Goal: Task Accomplishment & Management: Complete application form

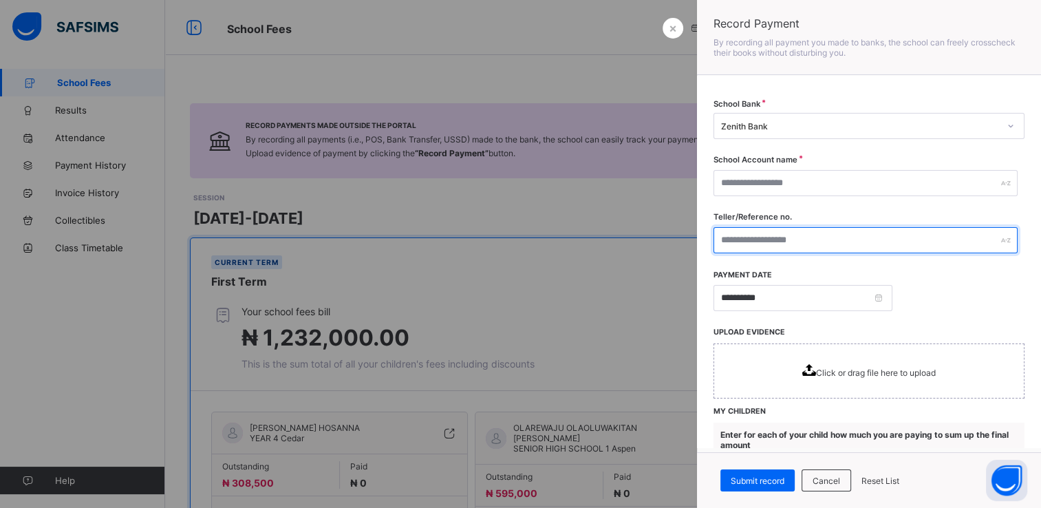
click at [822, 240] on input "text" at bounding box center [865, 240] width 304 height 26
paste input "**********"
type input "**********"
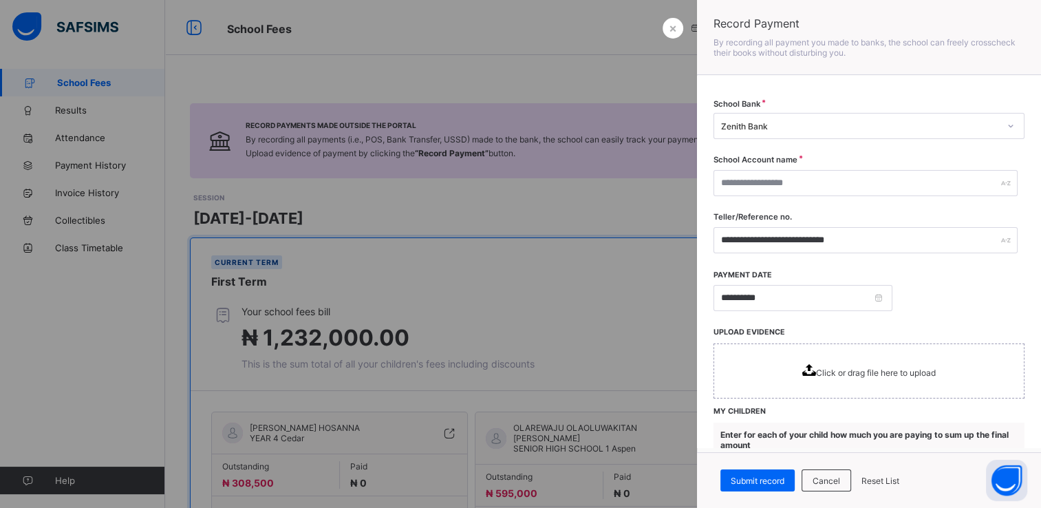
click at [802, 374] on icon at bounding box center [809, 370] width 14 height 12
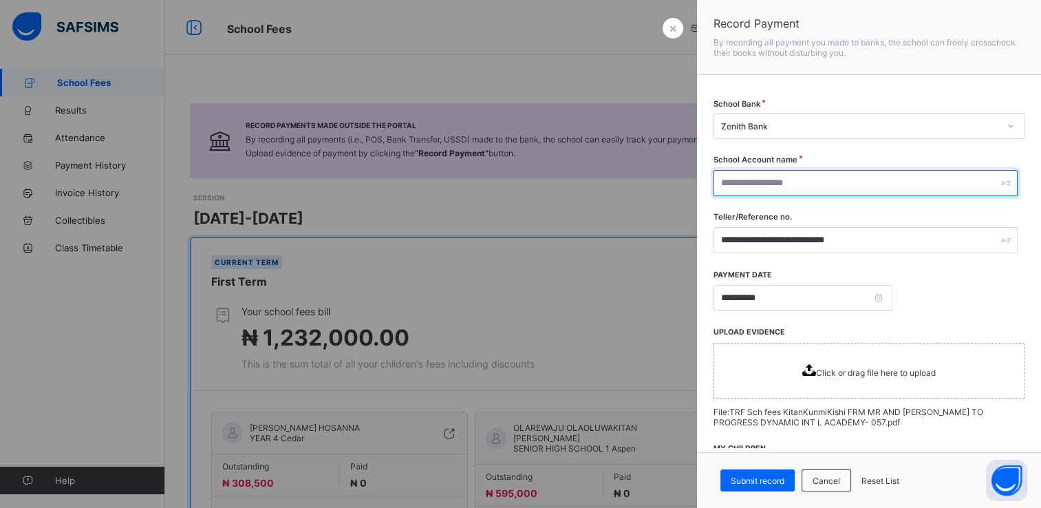
click at [795, 180] on input "text" at bounding box center [865, 183] width 304 height 26
paste input "**********"
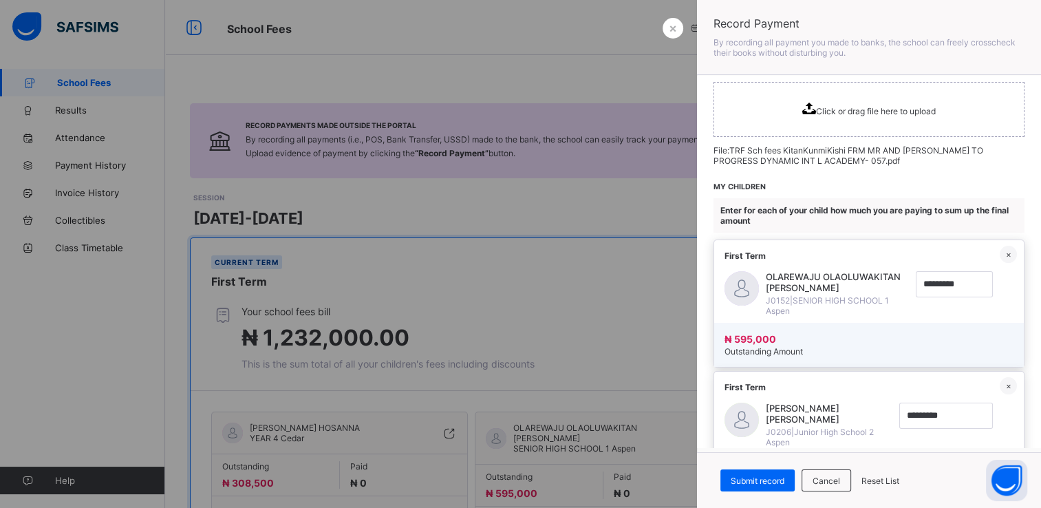
scroll to position [275, 0]
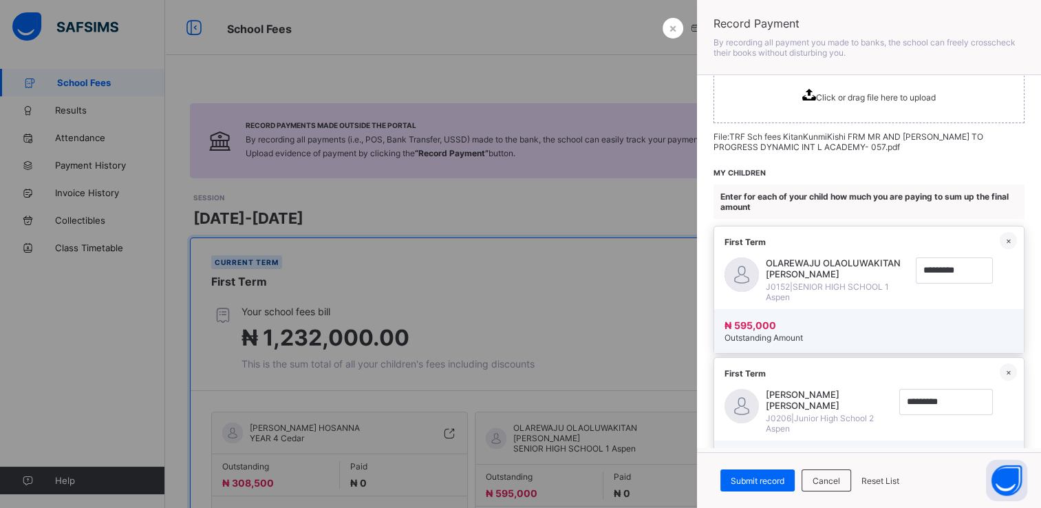
type input "**********"
click at [951, 275] on input "currency" at bounding box center [954, 270] width 77 height 26
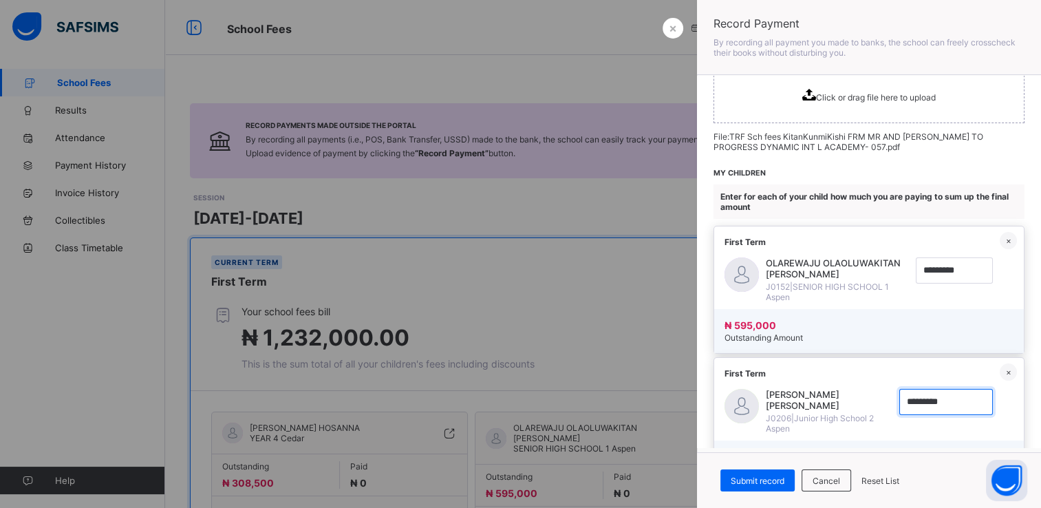
click at [941, 414] on input "currency" at bounding box center [946, 402] width 94 height 26
click at [941, 404] on input "currency" at bounding box center [946, 402] width 94 height 26
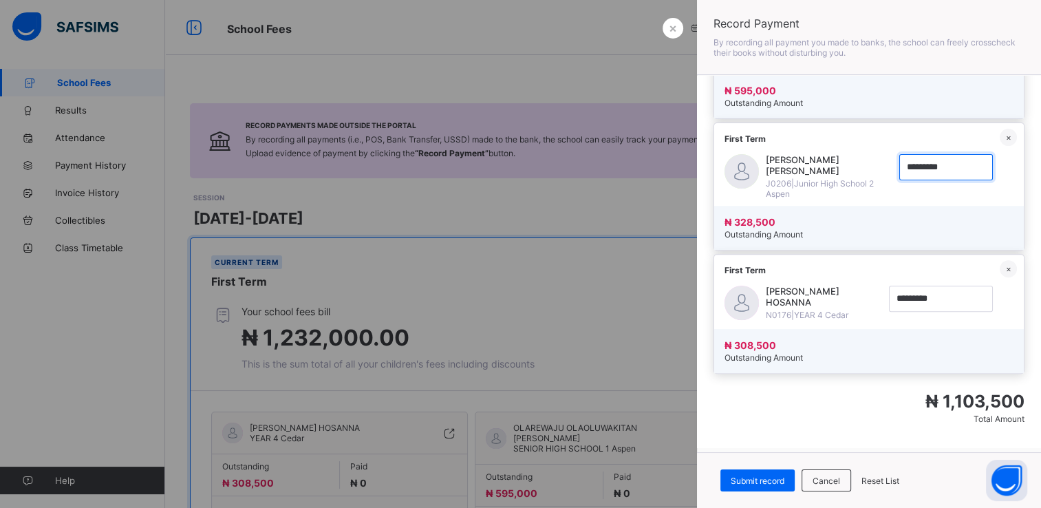
scroll to position [541, 0]
type input "*********"
click at [951, 292] on input "currency" at bounding box center [941, 299] width 104 height 26
click at [961, 286] on input "currency" at bounding box center [941, 299] width 104 height 26
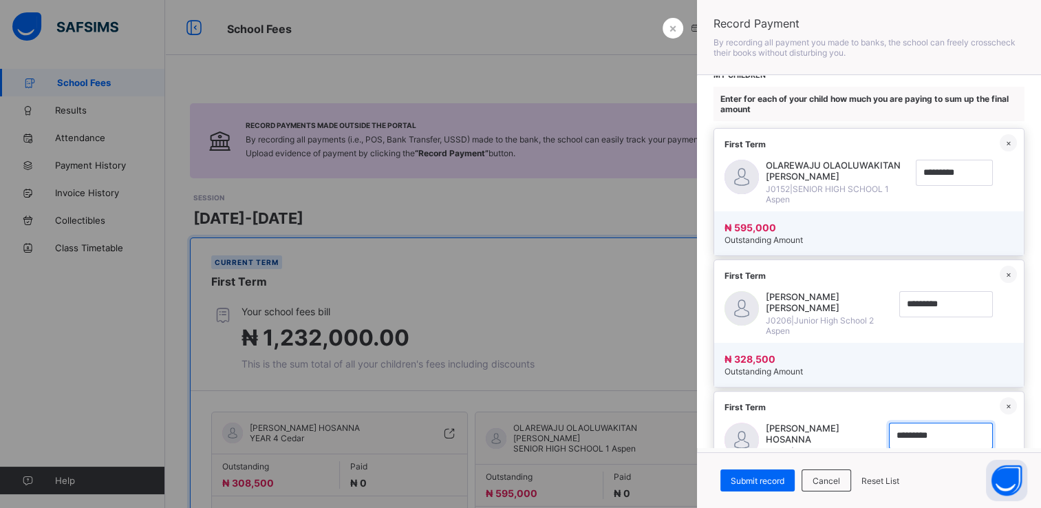
scroll to position [348, 0]
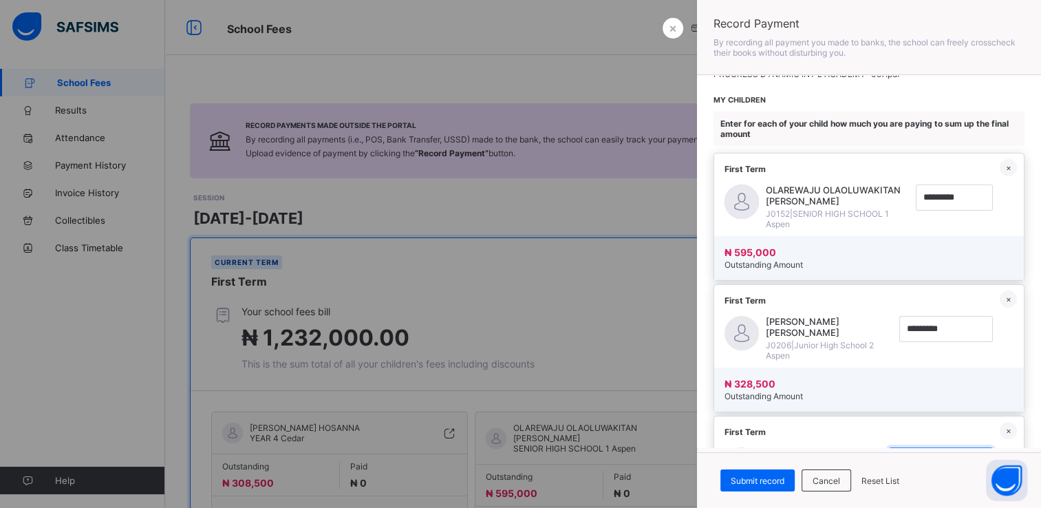
type input "*********"
click at [948, 194] on input "currency" at bounding box center [954, 197] width 77 height 26
click at [960, 195] on input "currency" at bounding box center [954, 197] width 77 height 26
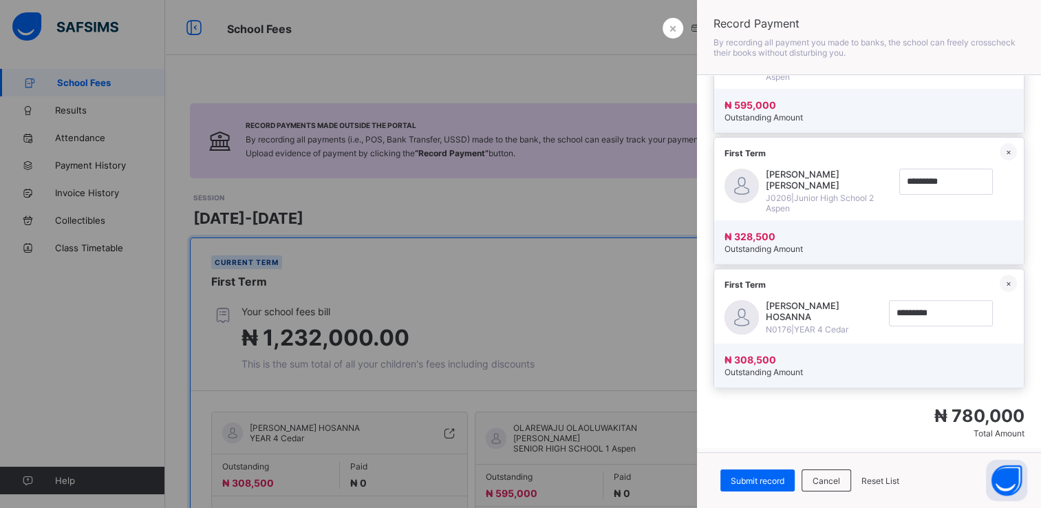
scroll to position [542, 0]
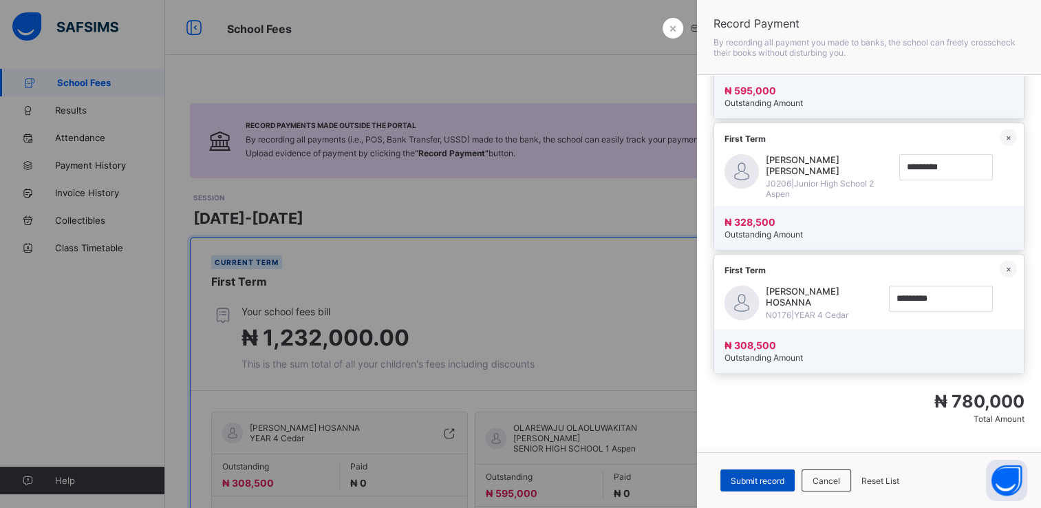
type input "*********"
click at [777, 477] on span "Submit record" at bounding box center [758, 480] width 54 height 10
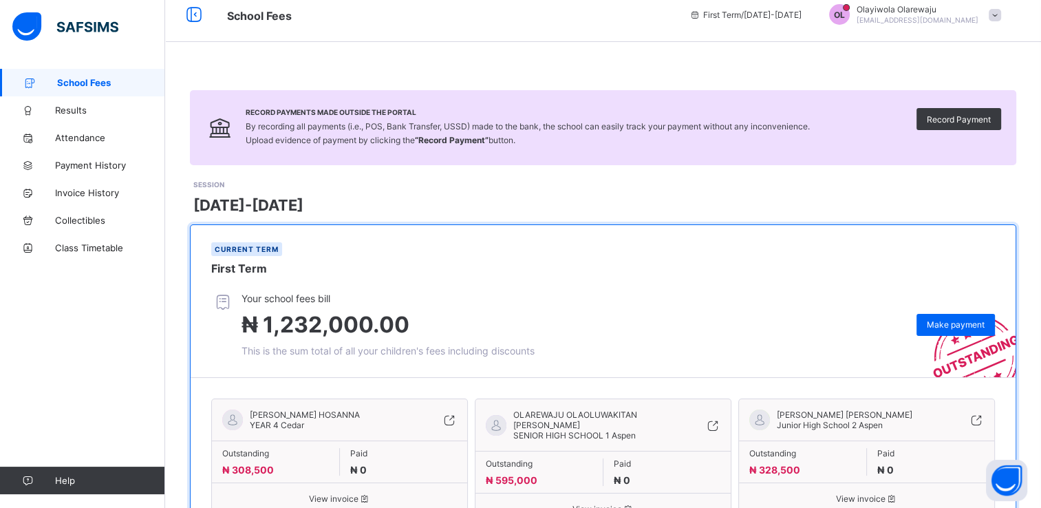
scroll to position [0, 0]
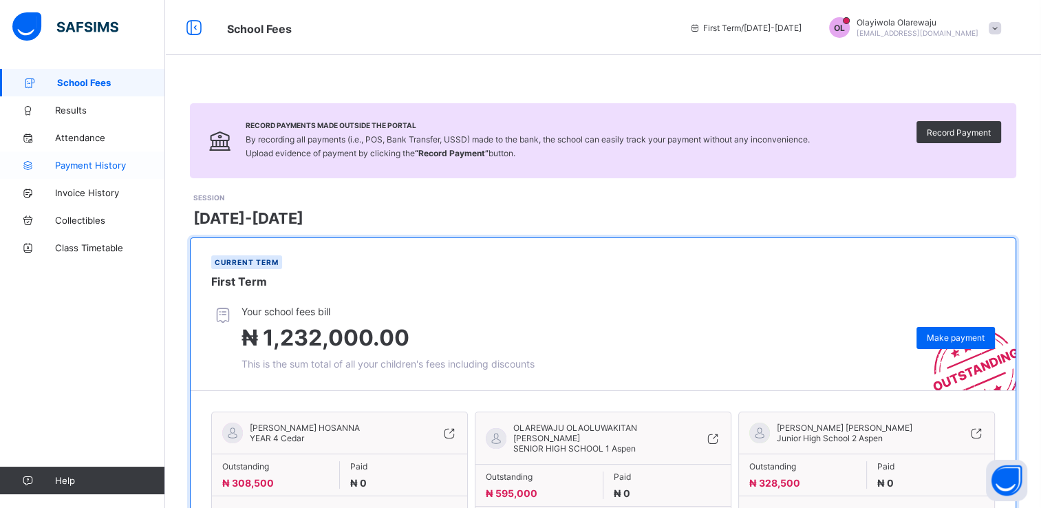
click at [88, 169] on span "Payment History" at bounding box center [110, 165] width 110 height 11
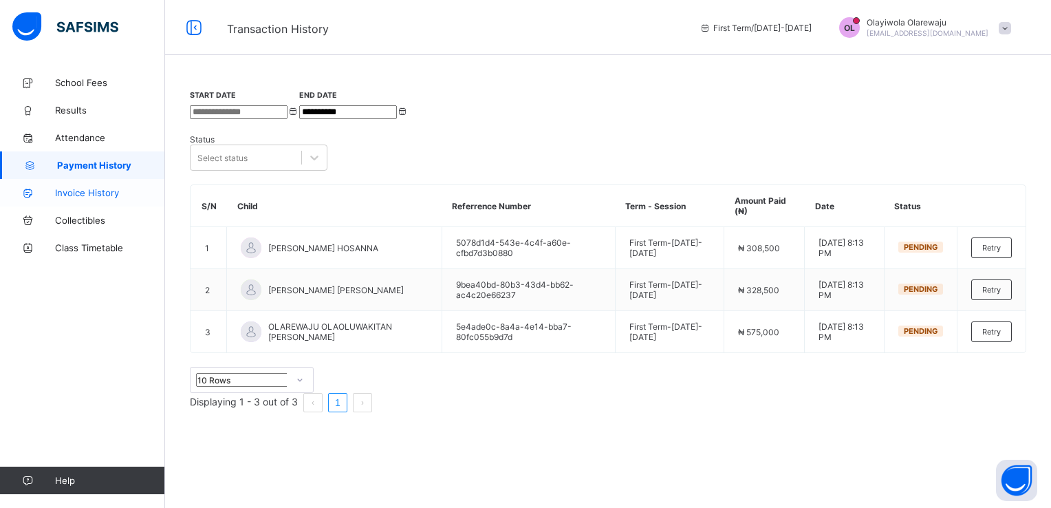
click at [69, 198] on link "Invoice History" at bounding box center [82, 193] width 165 height 28
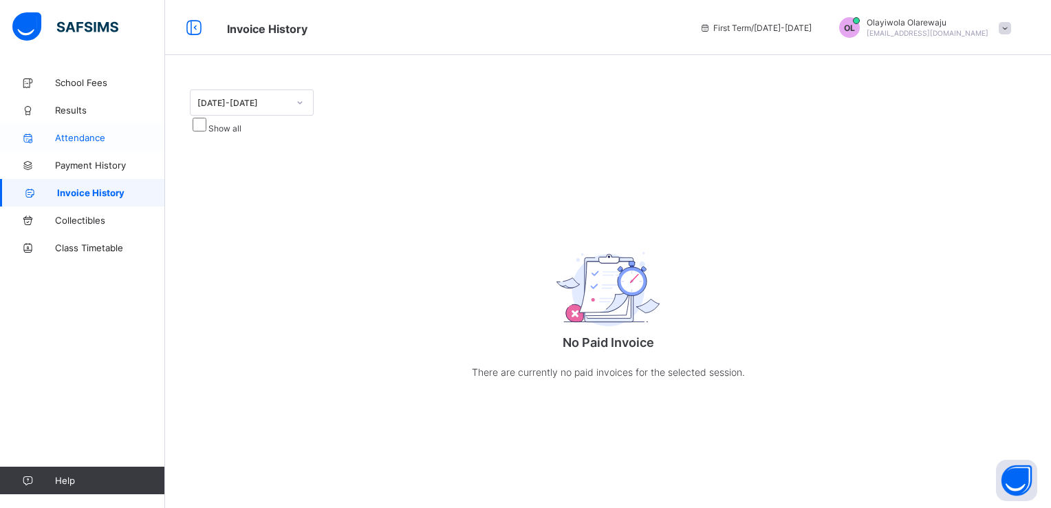
click at [76, 131] on link "Attendance" at bounding box center [82, 138] width 165 height 28
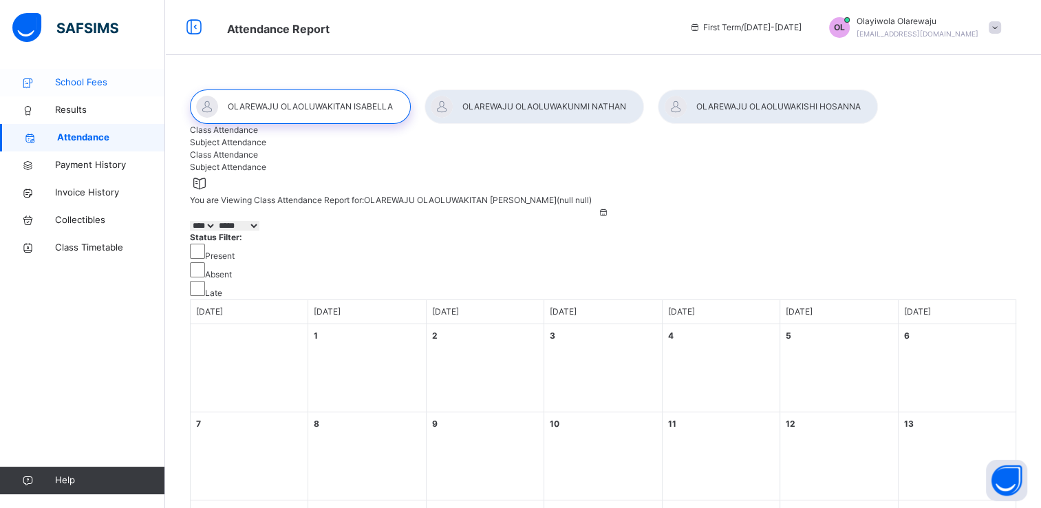
click at [78, 89] on link "School Fees" at bounding box center [82, 83] width 165 height 28
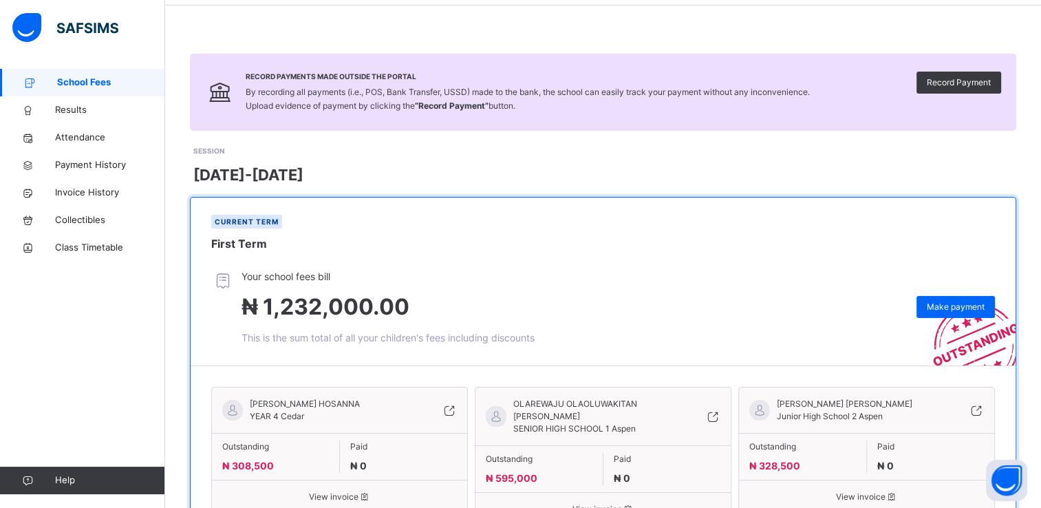
scroll to position [47, 0]
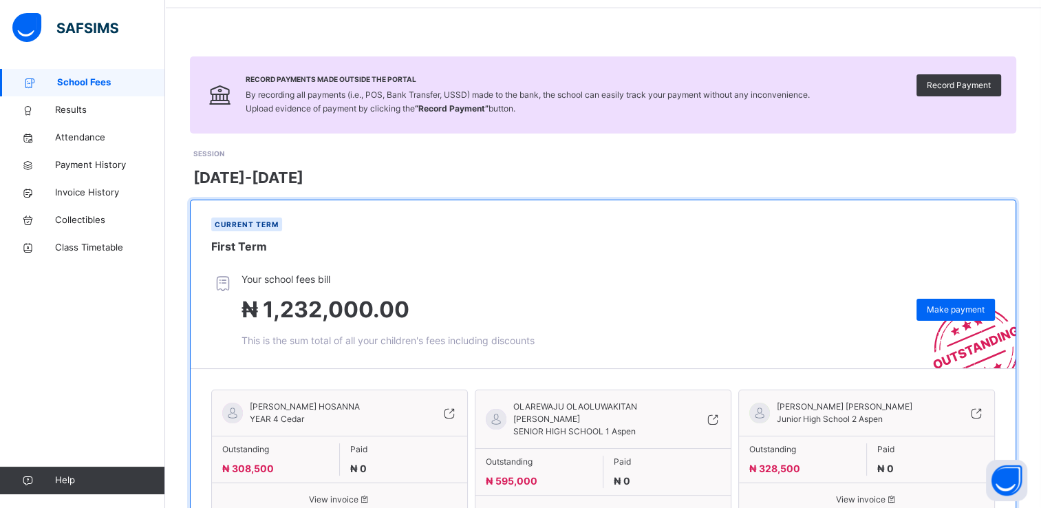
click at [836, 98] on div "Record Payments Made Outside the Portal By recording all payments (i.e., POS, B…" at bounding box center [603, 94] width 826 height 77
drag, startPoint x: 925, startPoint y: 90, endPoint x: 944, endPoint y: 85, distance: 20.0
click at [944, 85] on div "Record Payments Made Outside the Portal By recording all payments (i.e., POS, B…" at bounding box center [603, 94] width 826 height 77
click at [944, 85] on span "Record Payment" at bounding box center [959, 85] width 64 height 12
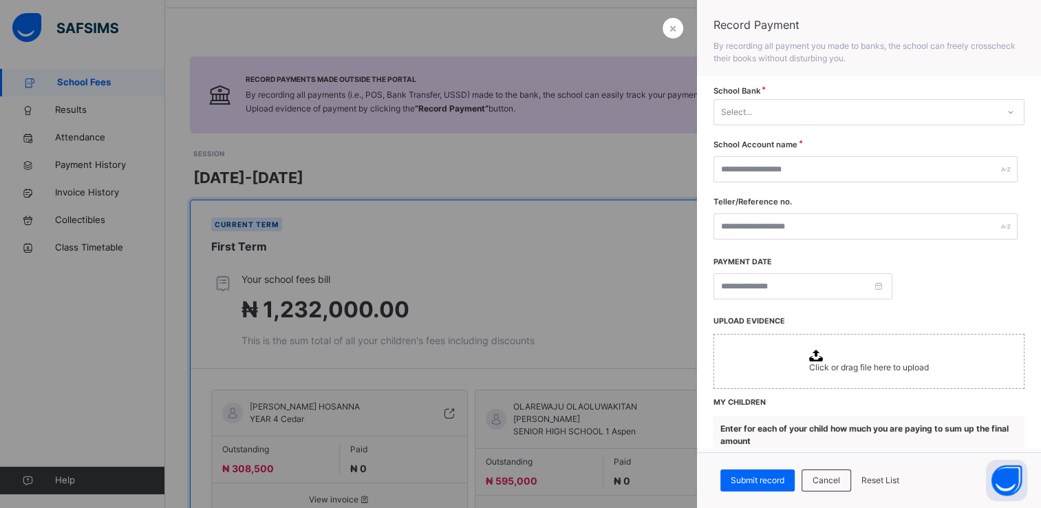
scroll to position [0, 0]
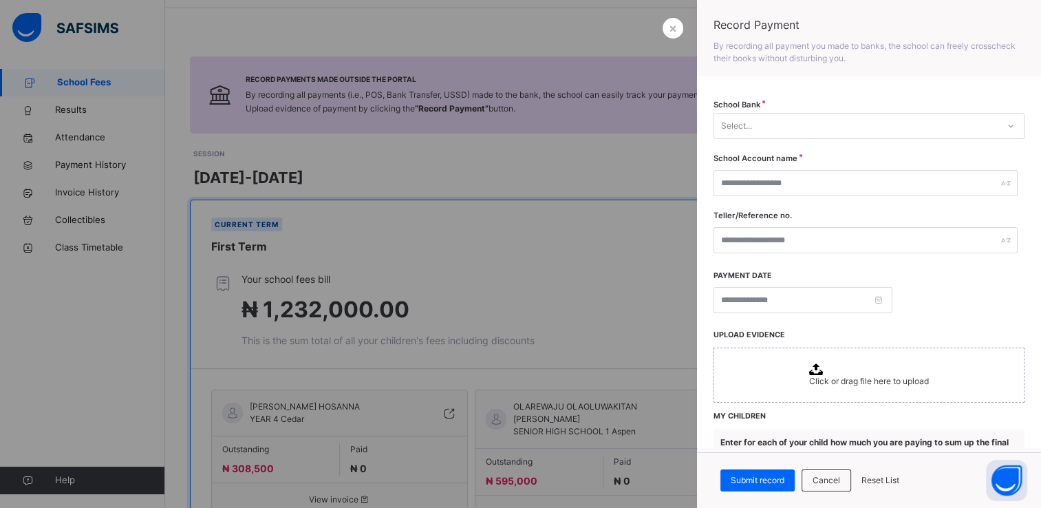
click at [91, 175] on div at bounding box center [520, 254] width 1041 height 508
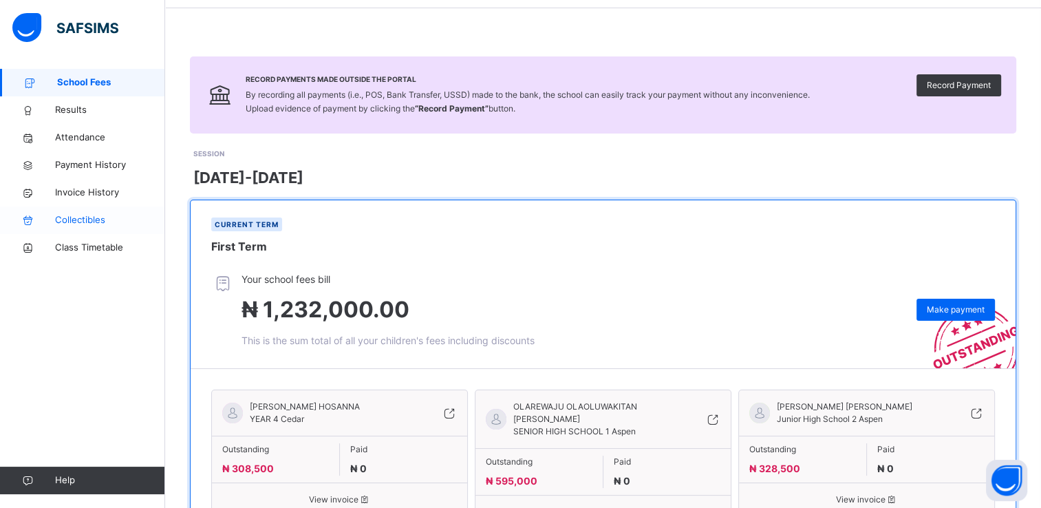
click at [83, 224] on span "Collectibles" at bounding box center [110, 220] width 110 height 14
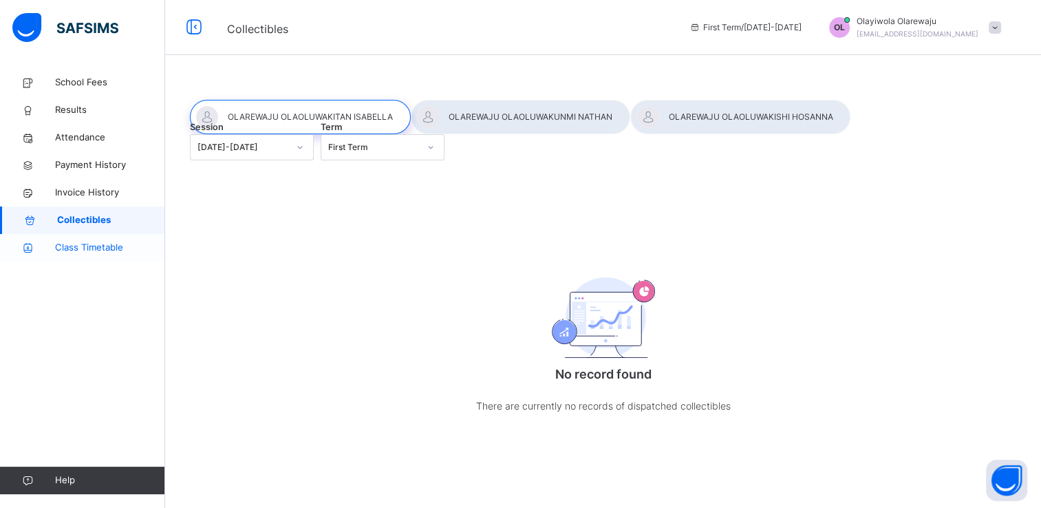
click at [91, 250] on span "Class Timetable" at bounding box center [110, 248] width 110 height 14
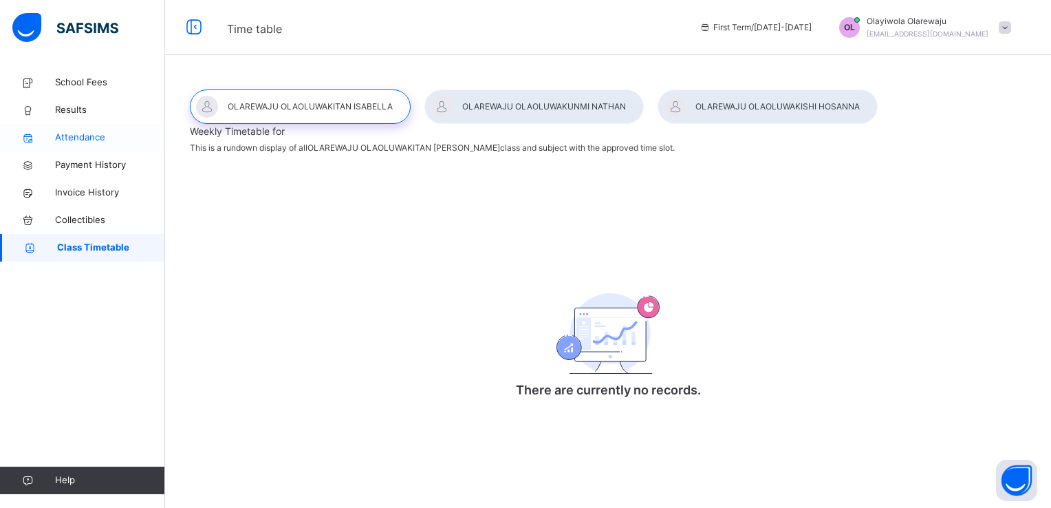
click at [83, 145] on link "Attendance" at bounding box center [82, 138] width 165 height 28
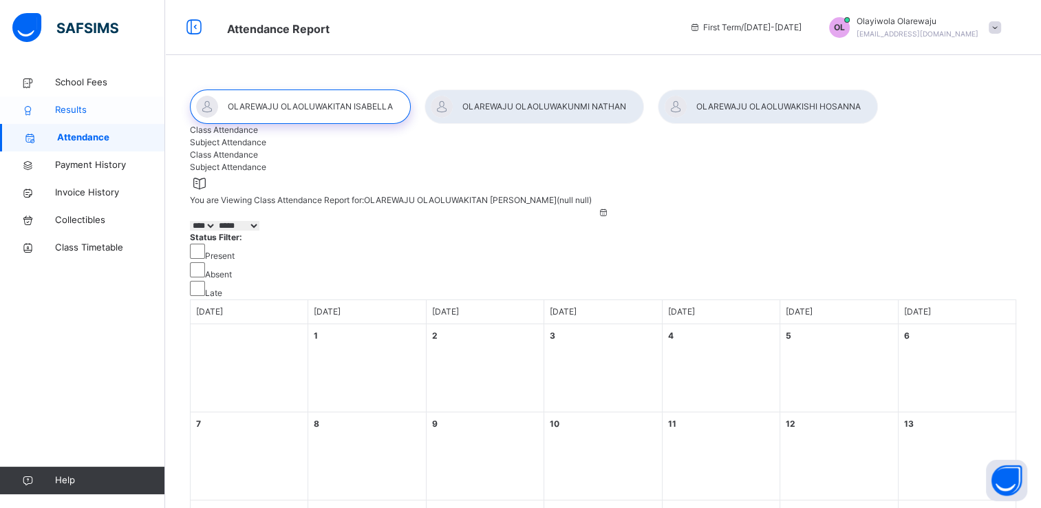
click at [92, 106] on span "Results" at bounding box center [110, 110] width 110 height 14
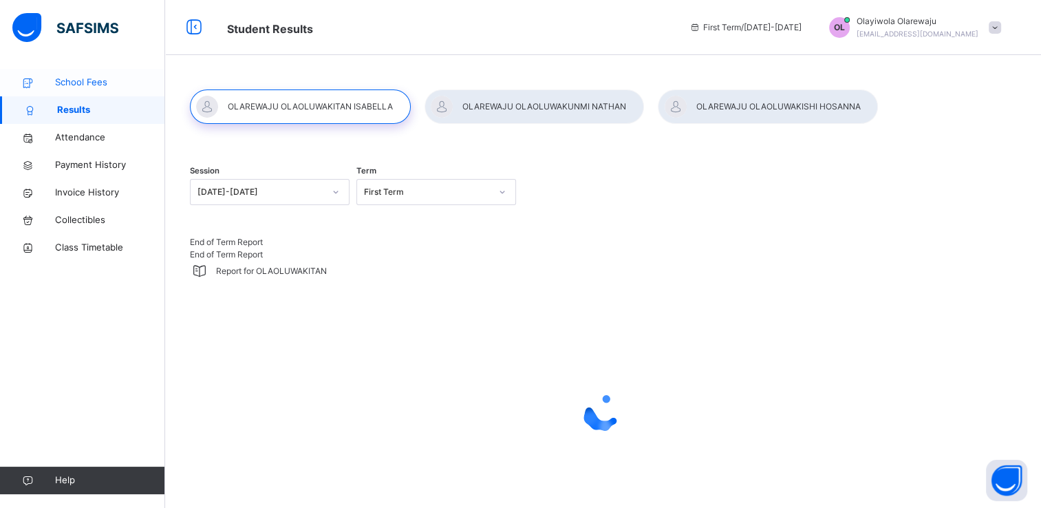
click at [92, 83] on span "School Fees" at bounding box center [110, 83] width 110 height 14
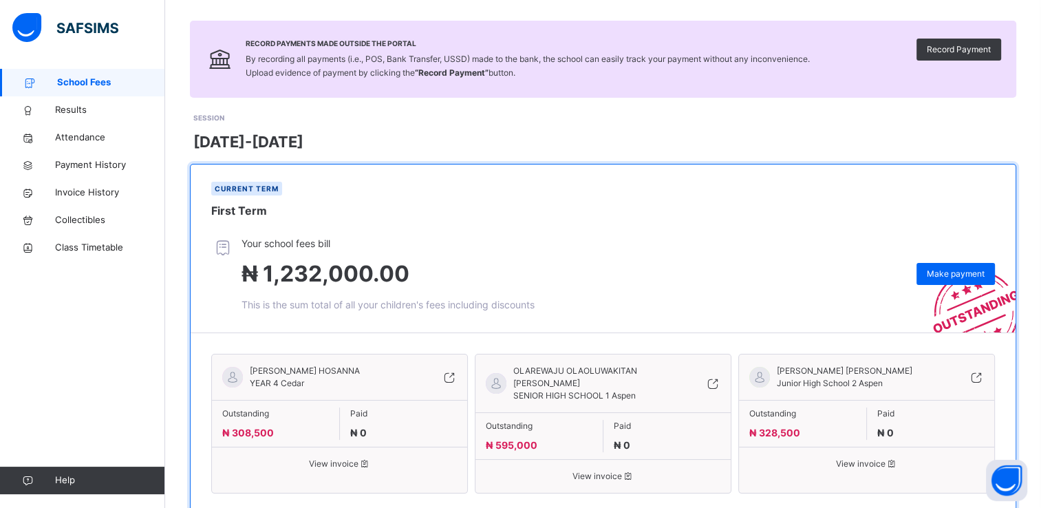
scroll to position [127, 0]
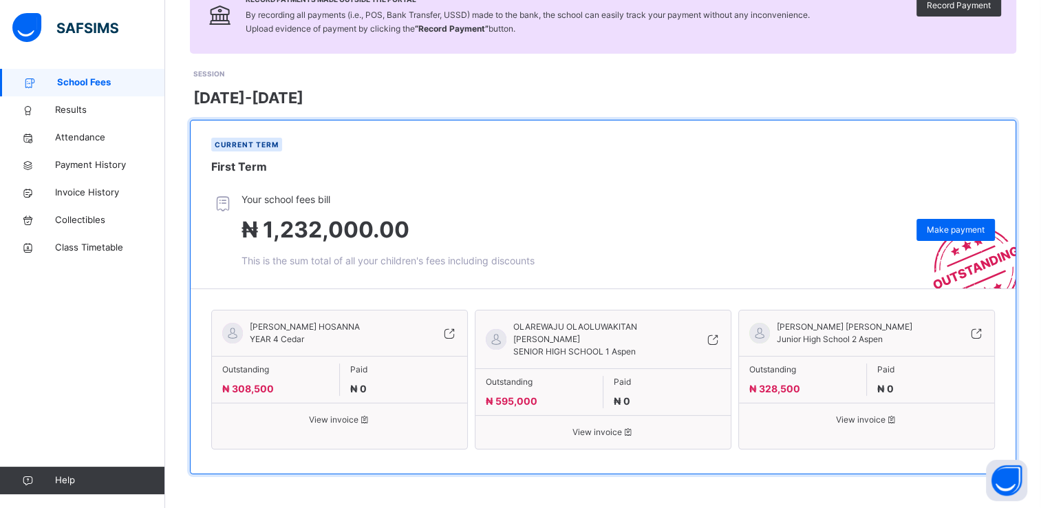
click at [889, 426] on span "View invoice" at bounding box center [866, 420] width 235 height 12
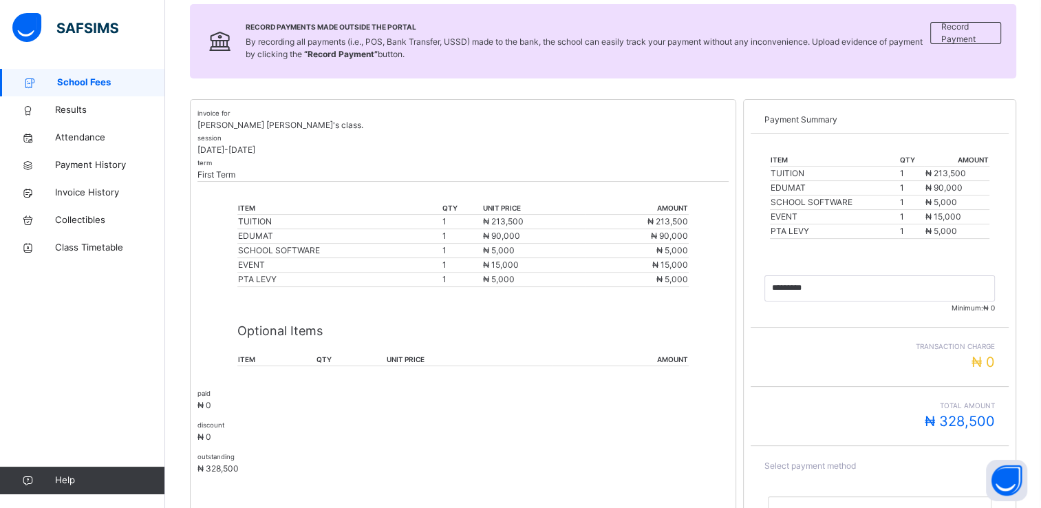
scroll to position [231, 0]
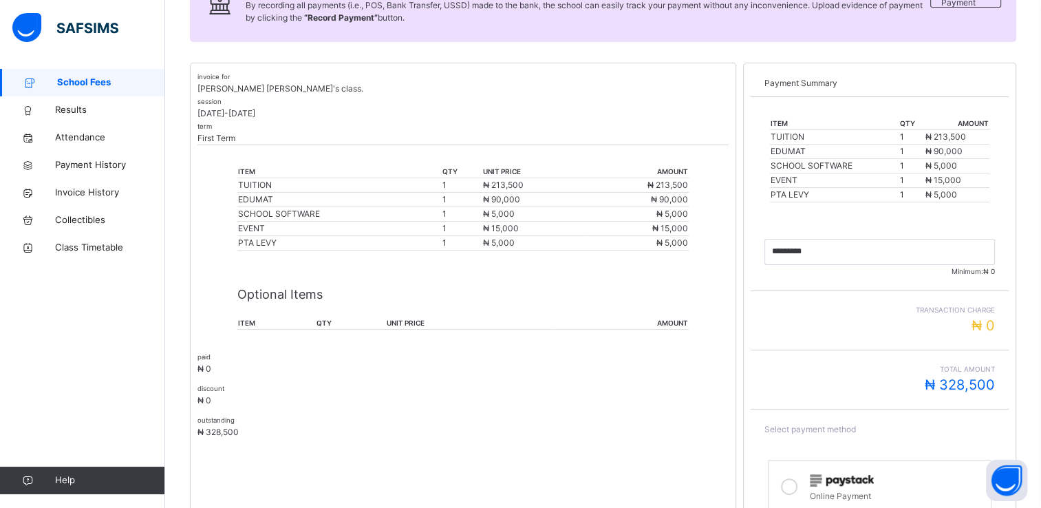
click at [85, 83] on span "School Fees" at bounding box center [111, 83] width 108 height 14
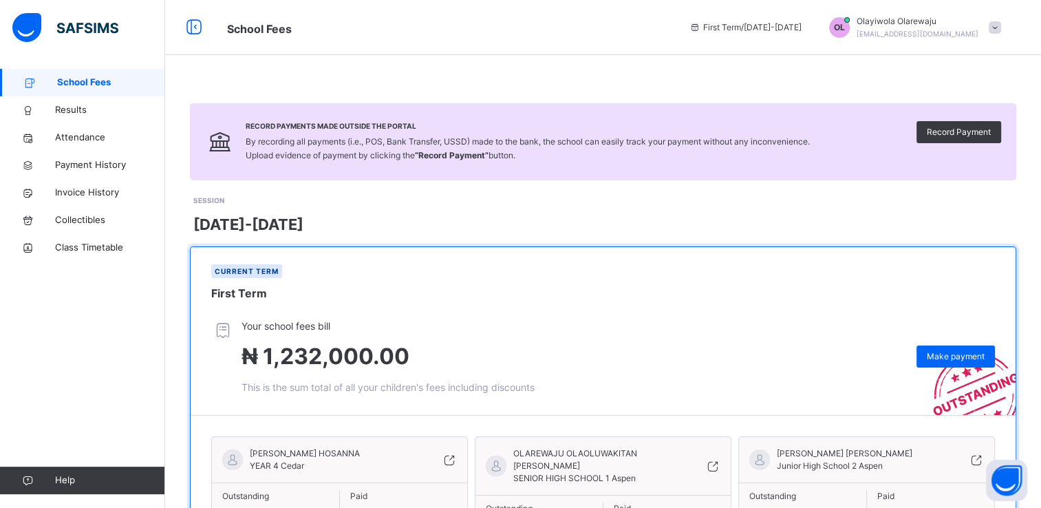
click at [845, 25] on span "OL" at bounding box center [839, 27] width 11 height 12
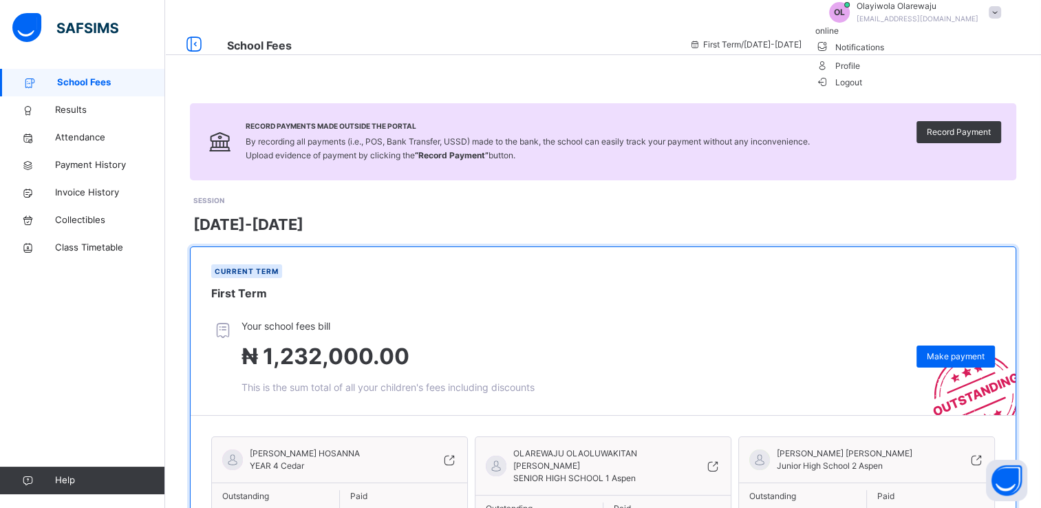
click at [945, 56] on span "Notifications" at bounding box center [911, 46] width 193 height 19
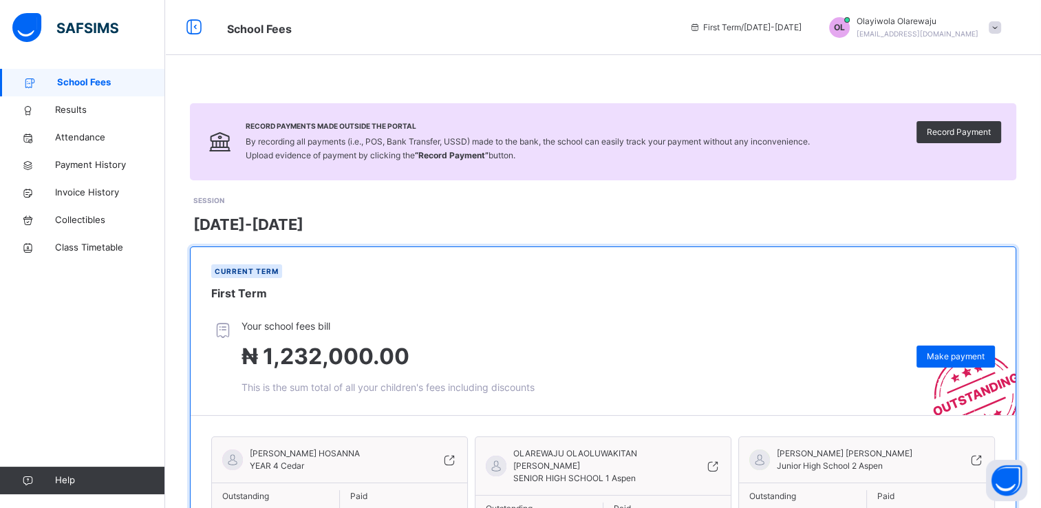
click at [845, 32] on span "OL" at bounding box center [839, 27] width 11 height 12
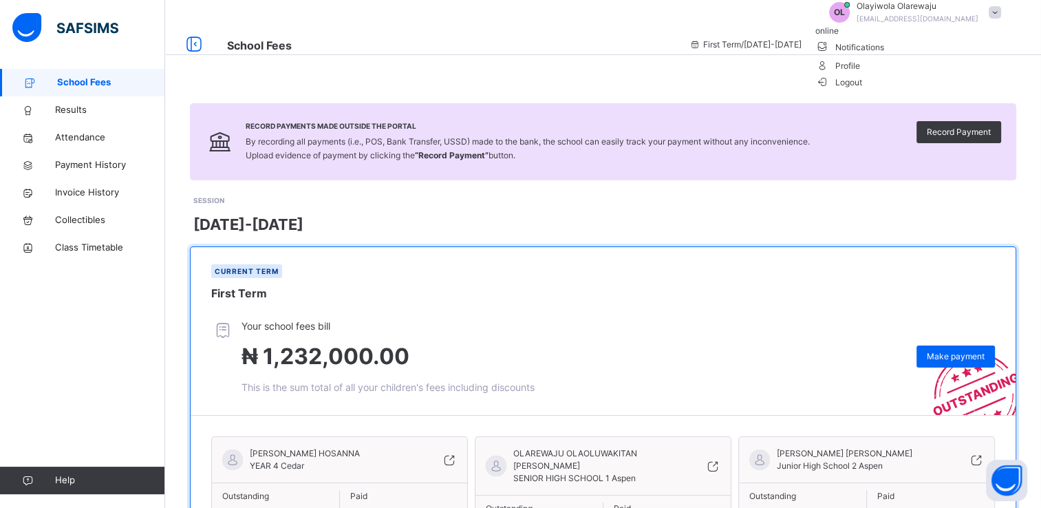
click at [85, 85] on span "School Fees" at bounding box center [111, 83] width 108 height 14
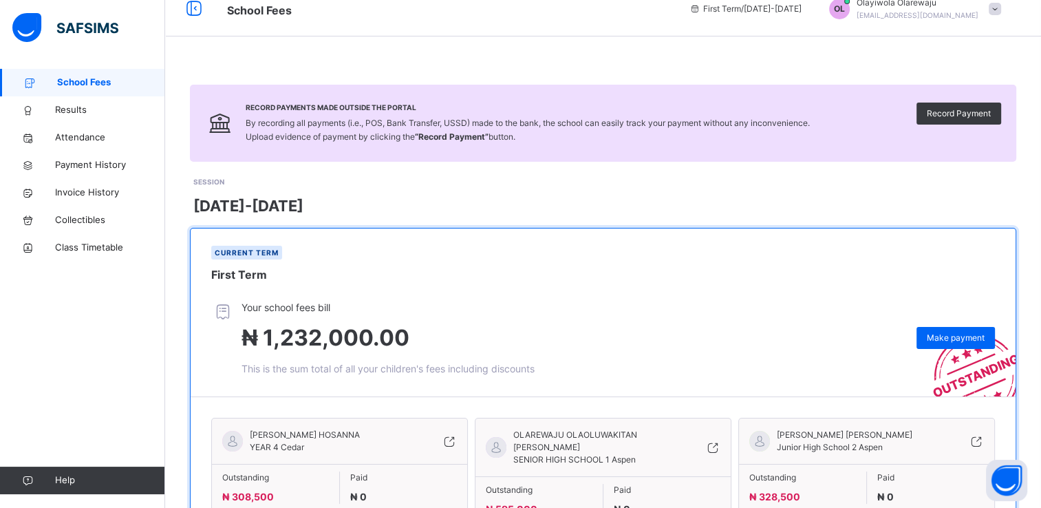
scroll to position [17, 0]
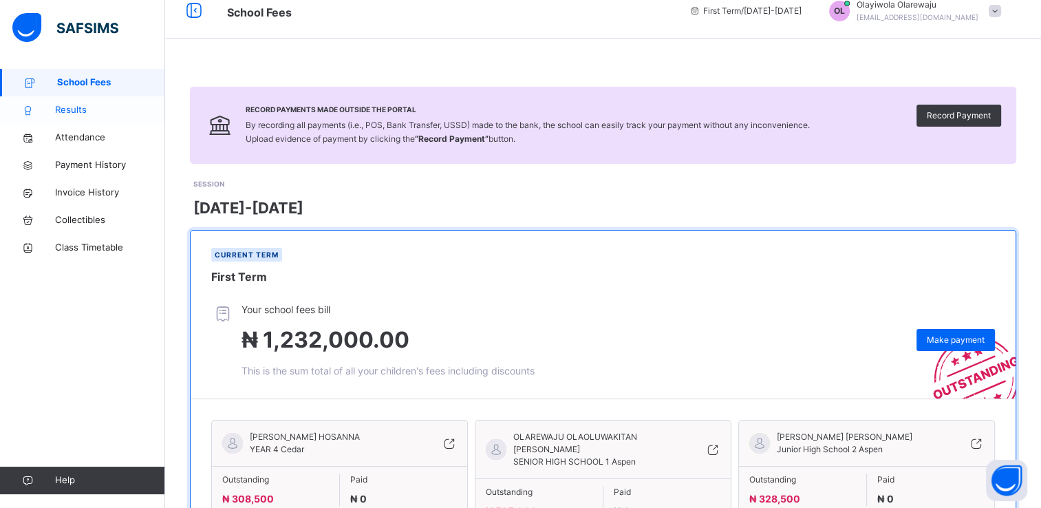
click at [69, 106] on span "Results" at bounding box center [110, 110] width 110 height 14
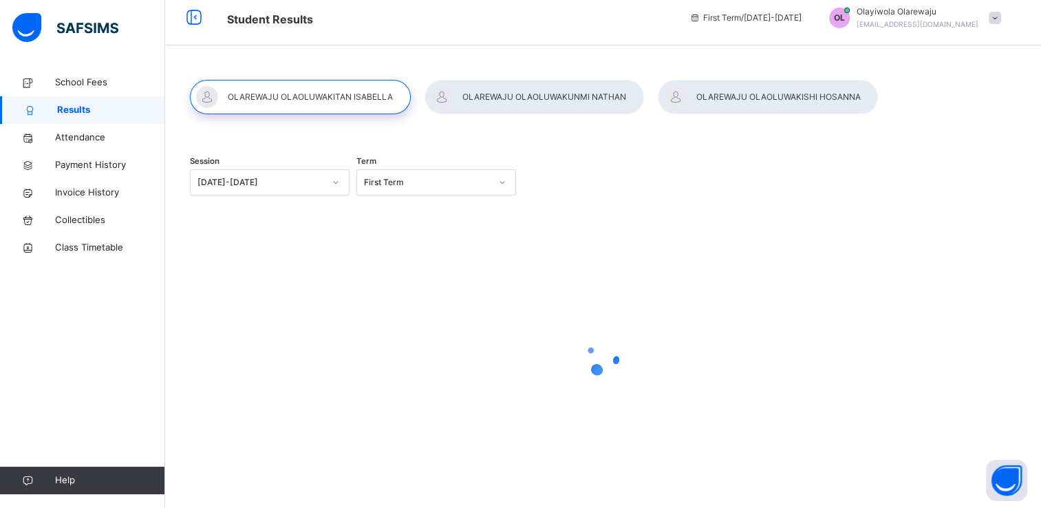
scroll to position [17, 0]
